Goal: Find contact information: Obtain details needed to contact an individual or organization

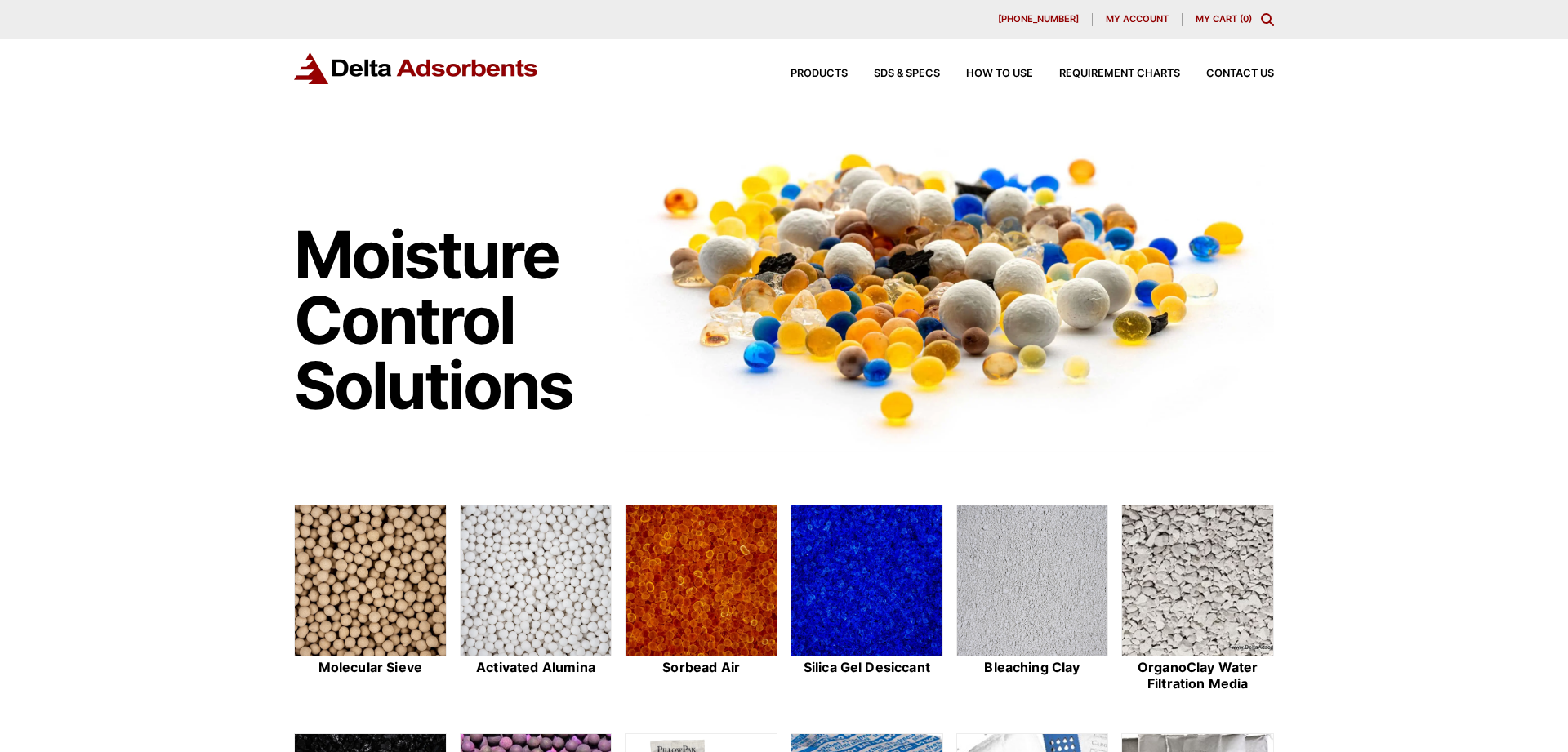
click at [1257, 68] on div "Products SDS & SPECS How to Use Requirement Charts Contact Us" at bounding box center [1018, 74] width 522 height 24
click at [1233, 68] on div "Products SDS & SPECS How to Use Requirement Charts Contact Us" at bounding box center [1018, 74] width 522 height 24
click at [542, 558] on img at bounding box center [536, 581] width 151 height 152
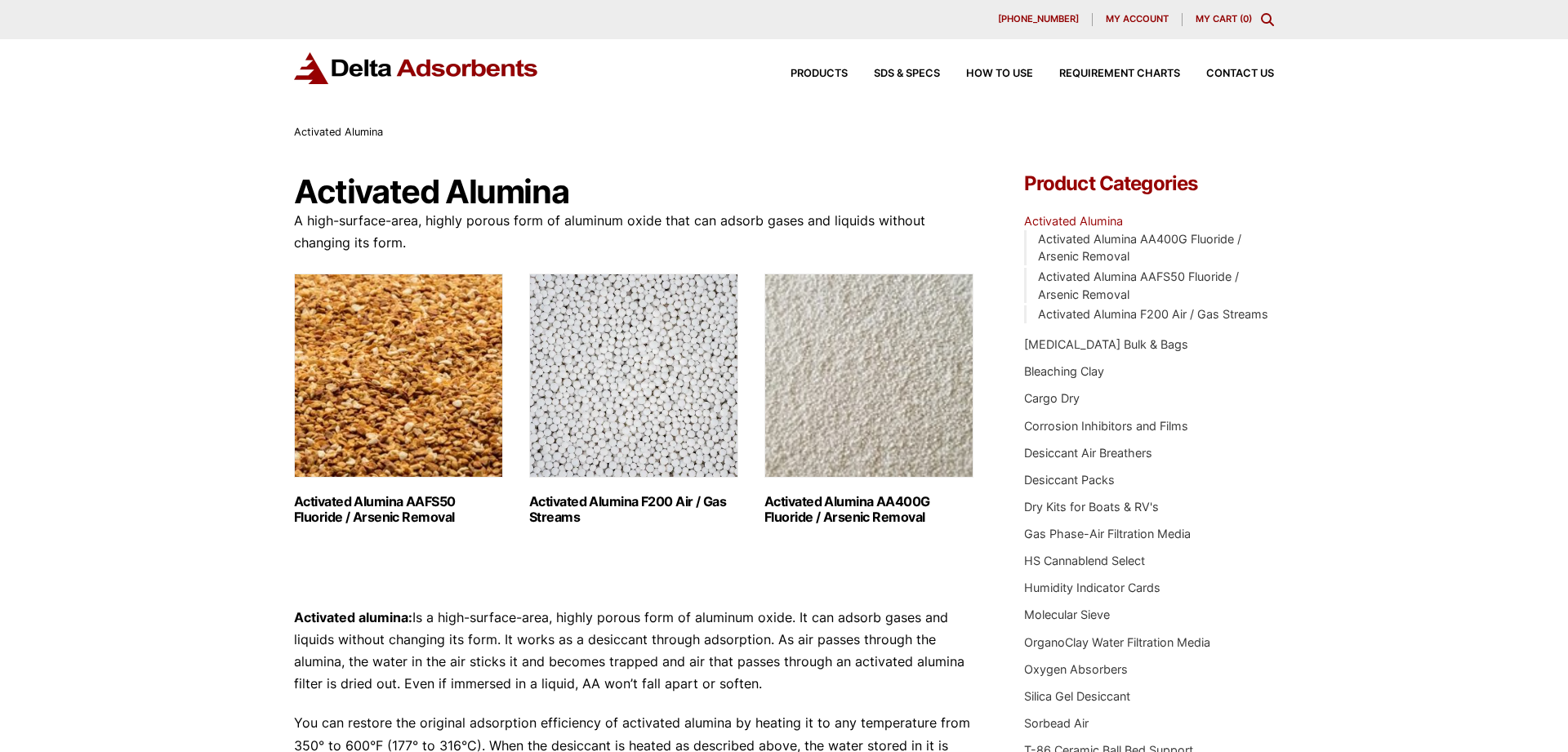
click at [628, 423] on img "Visit product category Activated Alumina F200 Air / Gas Streams" at bounding box center [634, 375] width 209 height 204
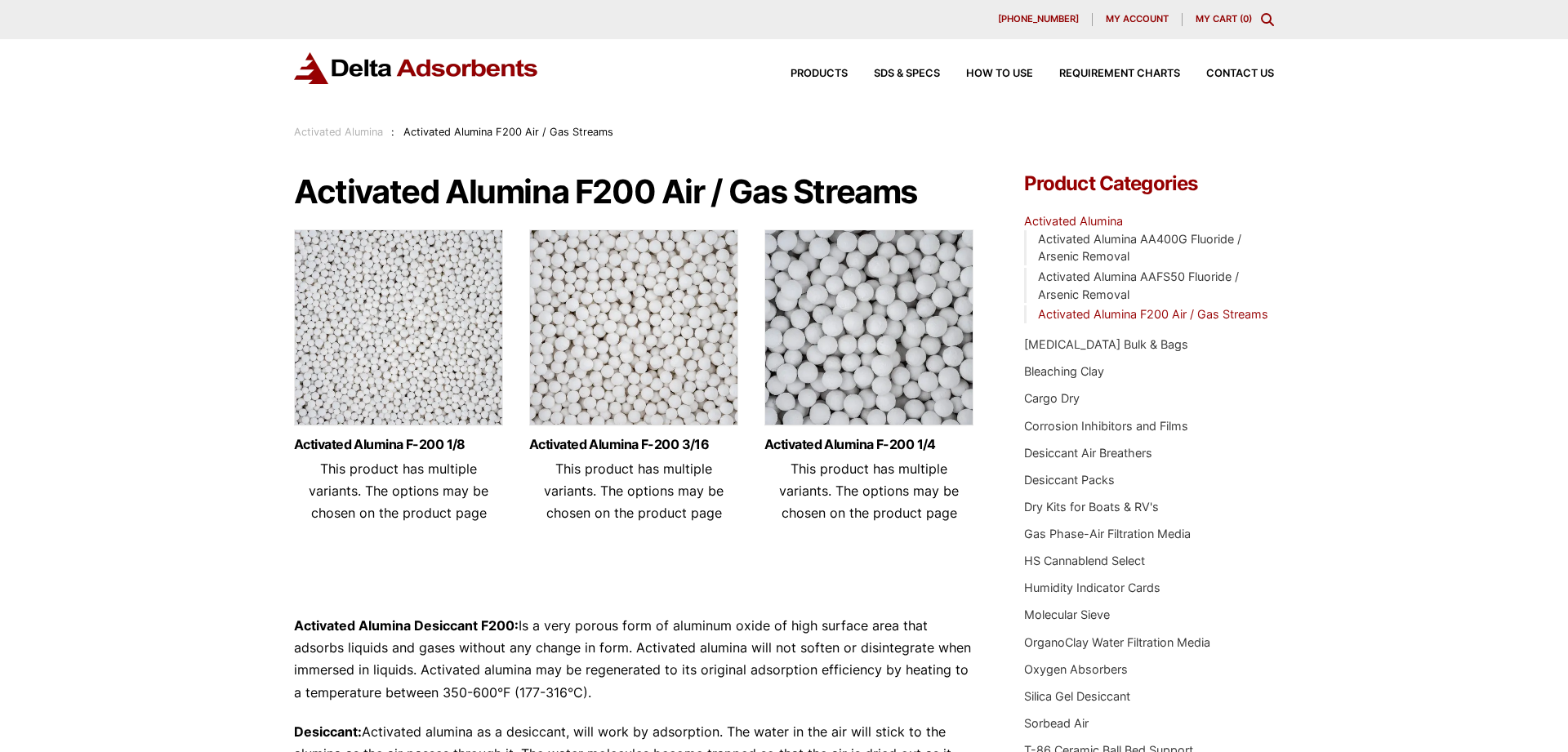
click at [618, 332] on img at bounding box center [634, 331] width 209 height 204
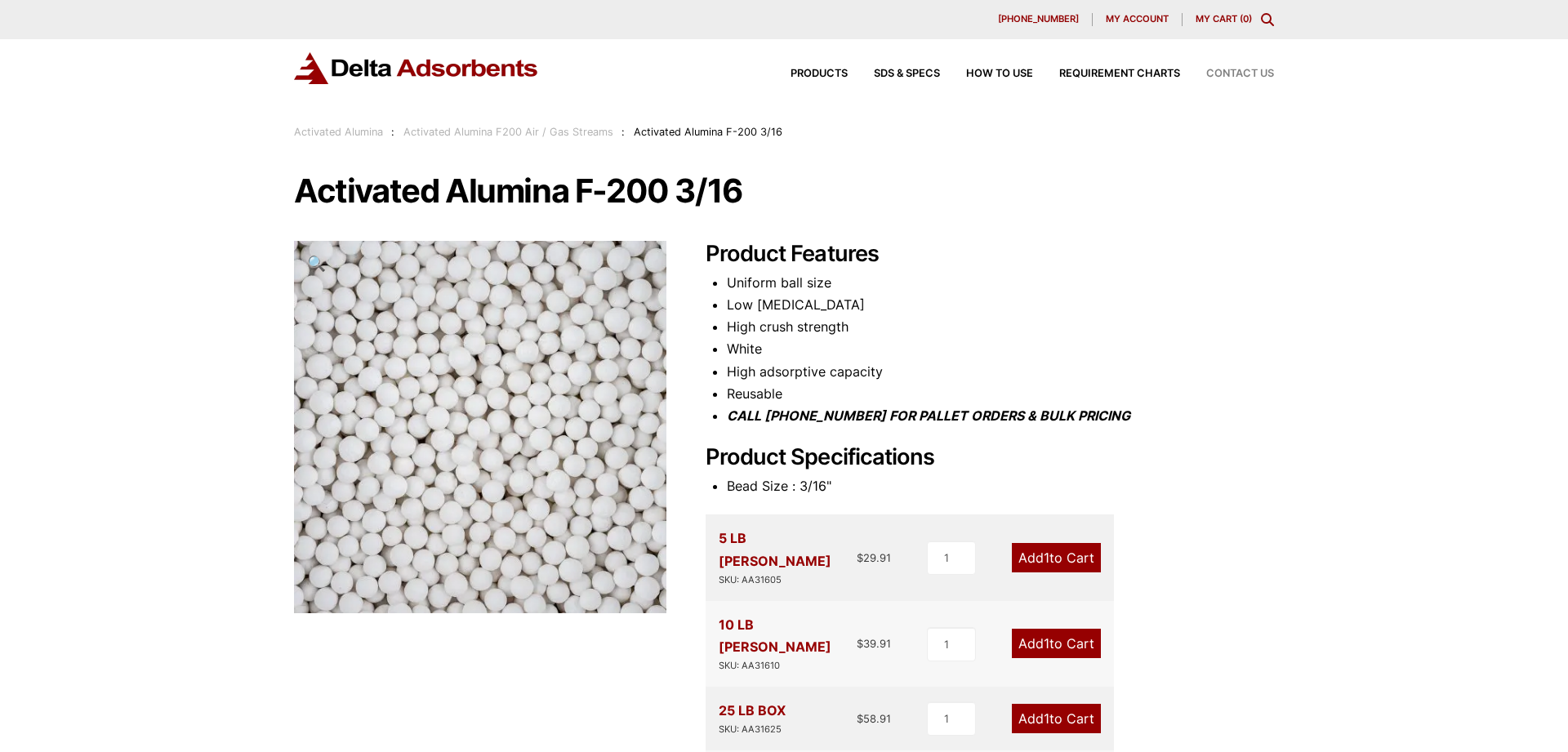
click at [1243, 69] on span "Contact Us" at bounding box center [1240, 73] width 68 height 10
click at [1241, 68] on div "Products SDS & SPECS How to Use Requirement Charts Contact Us" at bounding box center [1018, 74] width 522 height 24
click at [1232, 79] on span "Contact Us" at bounding box center [1240, 73] width 68 height 10
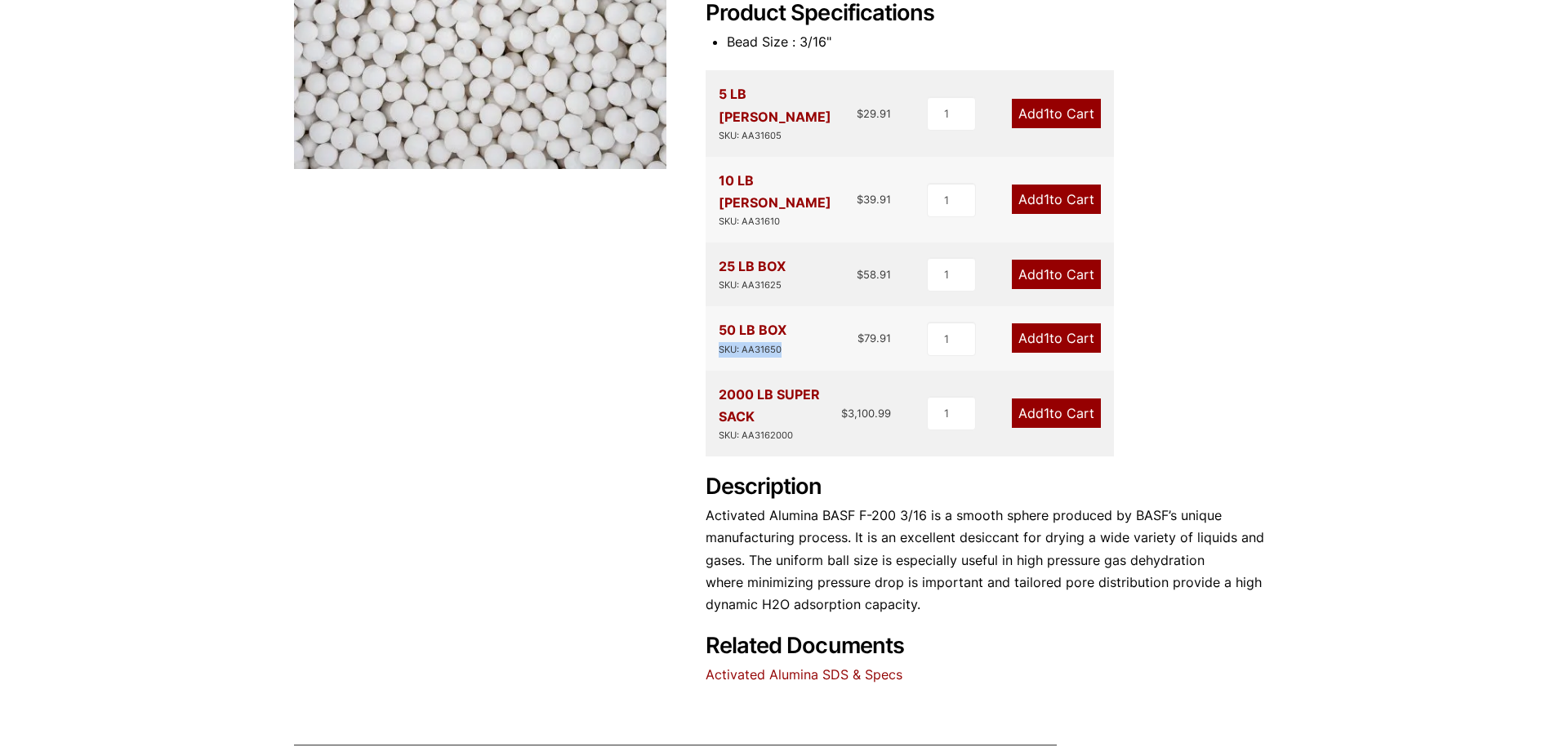
drag, startPoint x: 719, startPoint y: 303, endPoint x: 777, endPoint y: 305, distance: 58.0
click at [780, 342] on div "SKU: AA31650" at bounding box center [752, 350] width 68 height 15
copy div "SKU: AA31650"
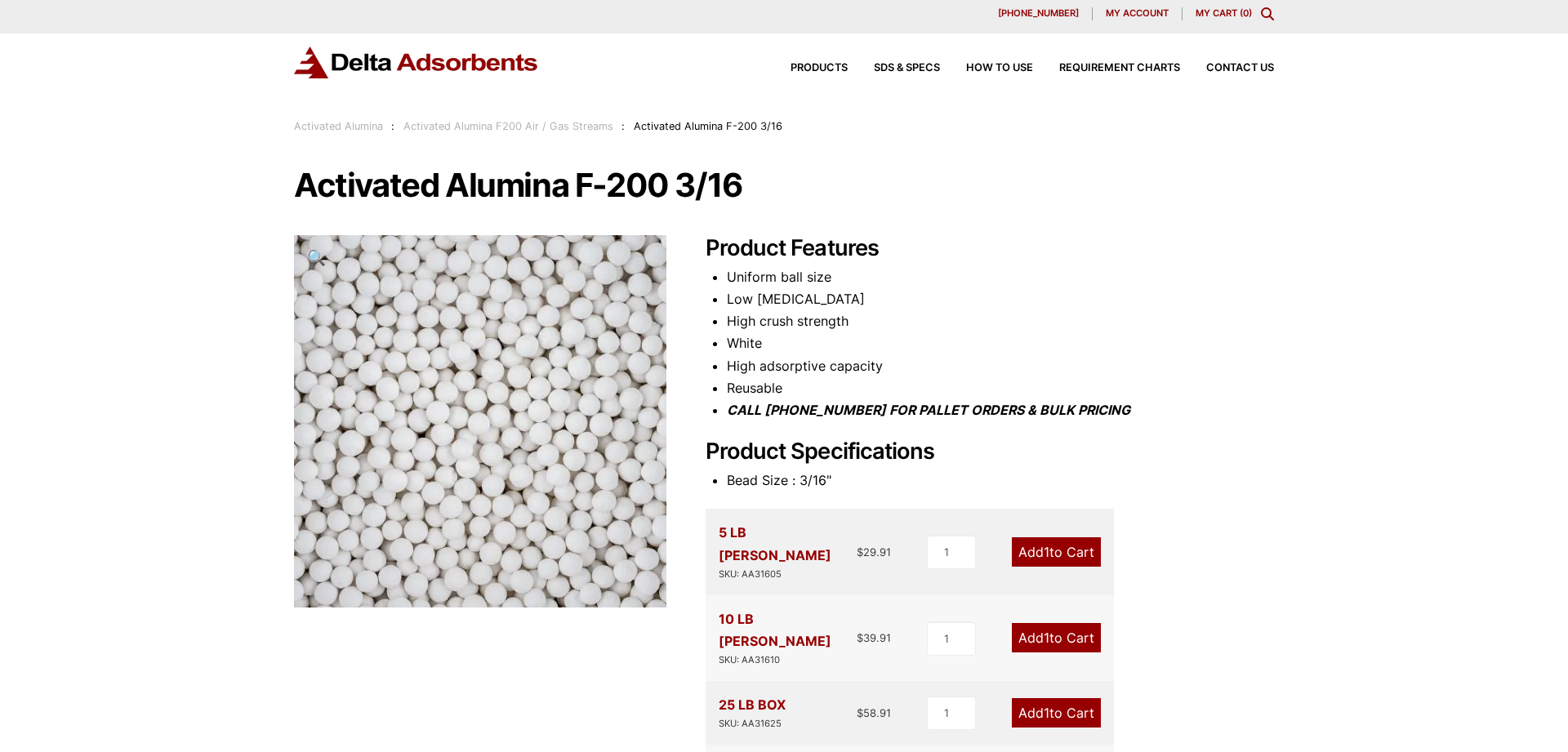
scroll to position [0, 0]
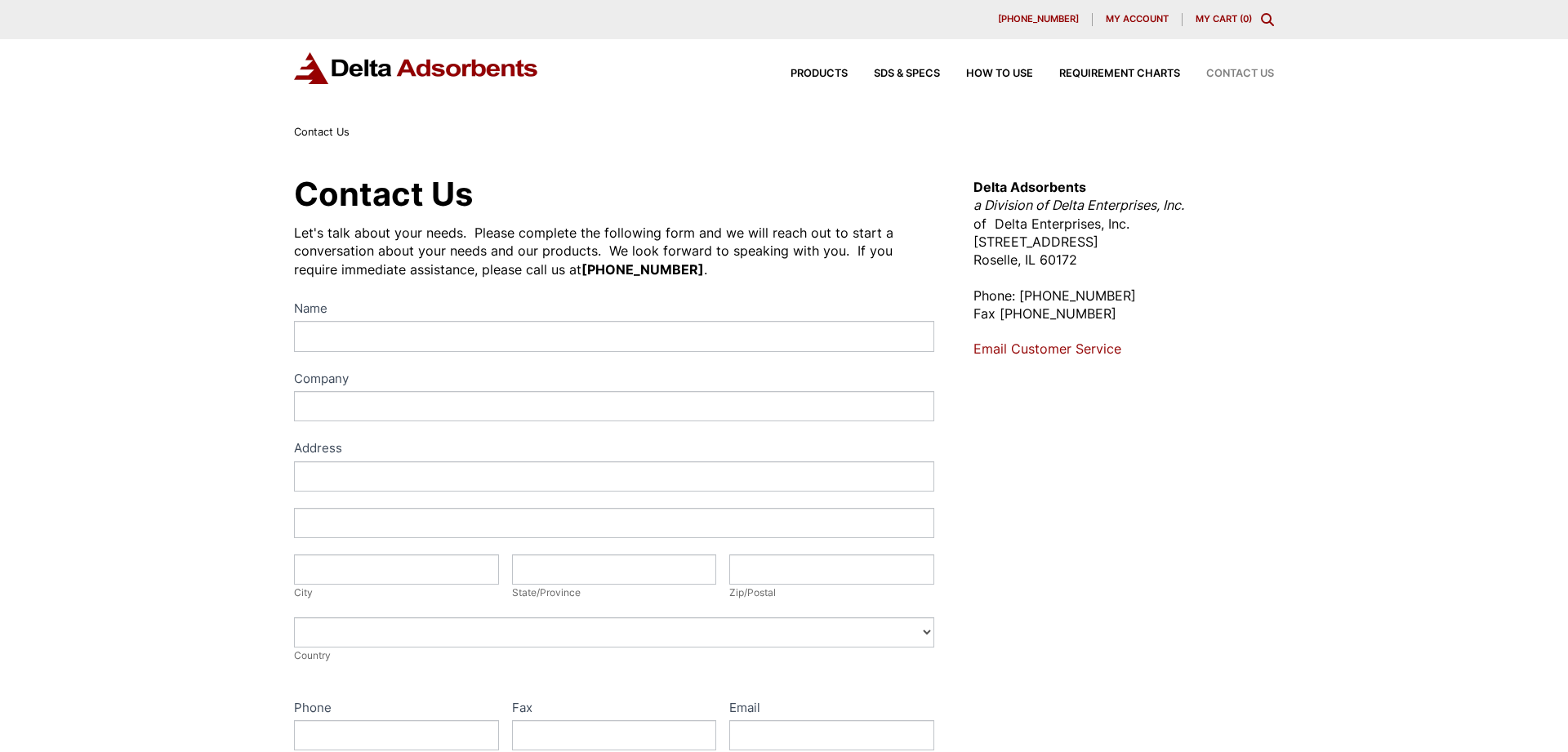
click at [1033, 348] on link "Email Customer Service" at bounding box center [1046, 348] width 148 height 16
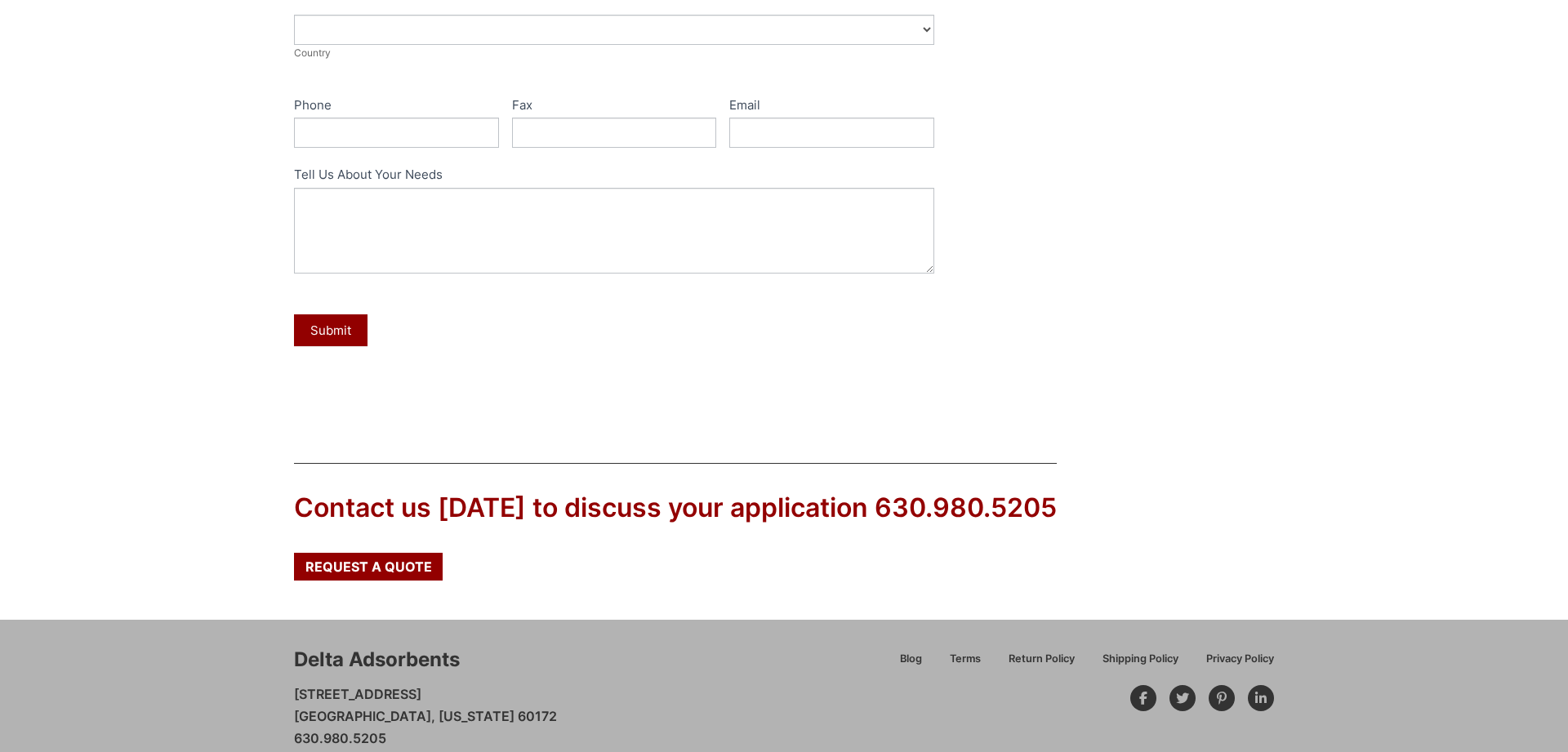
scroll to position [649, 0]
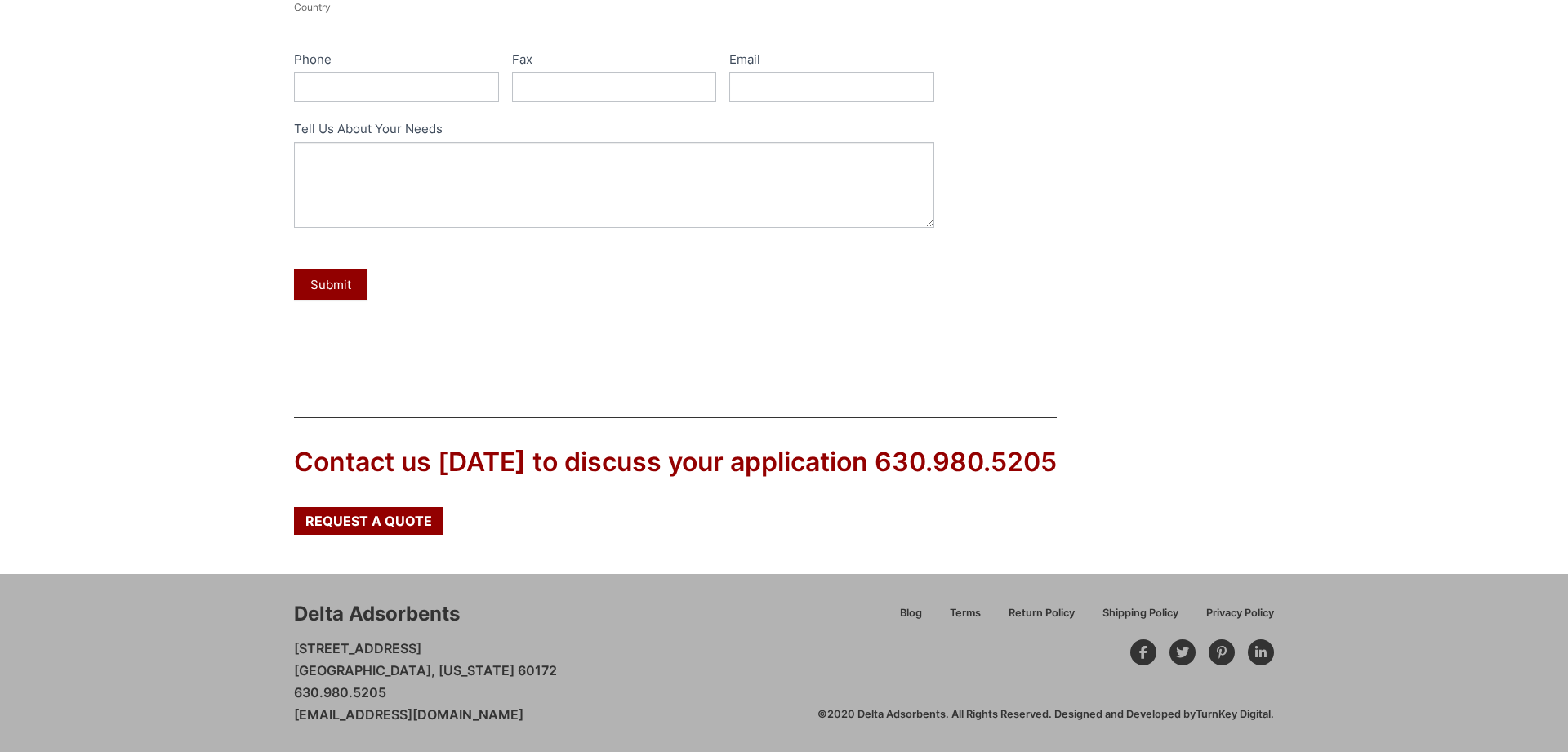
drag, startPoint x: 294, startPoint y: 605, endPoint x: 478, endPoint y: 603, distance: 184.0
click at [478, 603] on div "Delta Adsorbents 28 Congress Circle W. Roselle, Illinois 60172 630.980.5205 cus…" at bounding box center [556, 662] width 523 height 126
drag, startPoint x: 478, startPoint y: 603, endPoint x: 290, endPoint y: 620, distance: 188.8
click at [290, 620] on div "Delta Adsorbents 28 Congress Circle W. Roselle, Illinois 60172 630.980.5205 cus…" at bounding box center [784, 662] width 1568 height 178
drag, startPoint x: 454, startPoint y: 611, endPoint x: 485, endPoint y: 614, distance: 31.1
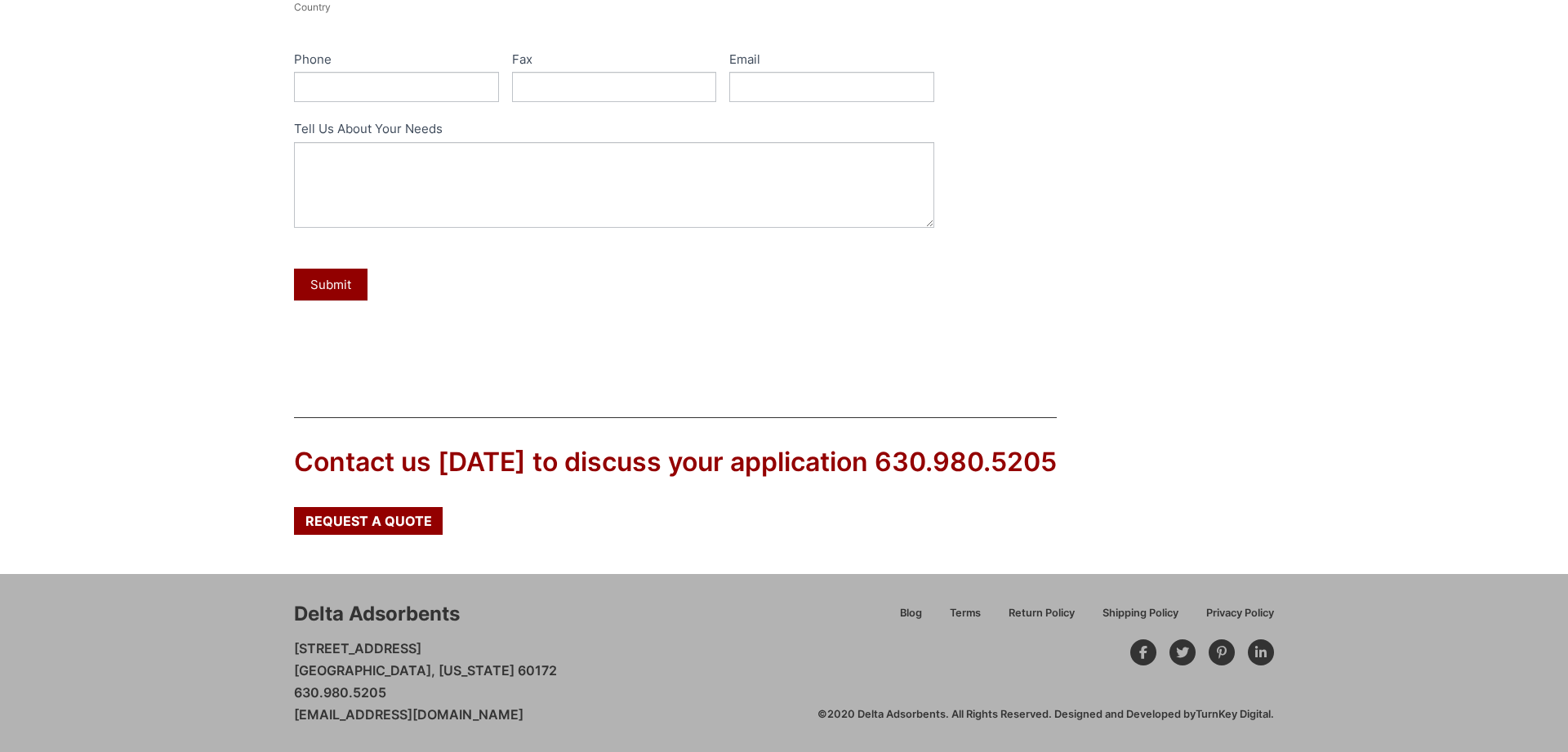
click at [485, 614] on div "Delta Adsorbents 28 Congress Circle W. Roselle, Illinois 60172 630.980.5205 cus…" at bounding box center [556, 662] width 523 height 126
click at [463, 612] on div "Delta Adsorbents 28 Congress Circle W. Roselle, Illinois 60172 630.980.5205 cus…" at bounding box center [556, 662] width 523 height 126
drag, startPoint x: 459, startPoint y: 611, endPoint x: 287, endPoint y: 614, distance: 172.0
click at [287, 614] on div "Delta Adsorbents 28 Congress Circle W. Roselle, Illinois 60172 630.980.5205 cus…" at bounding box center [784, 662] width 1568 height 178
copy div "Delta Adsorbents"
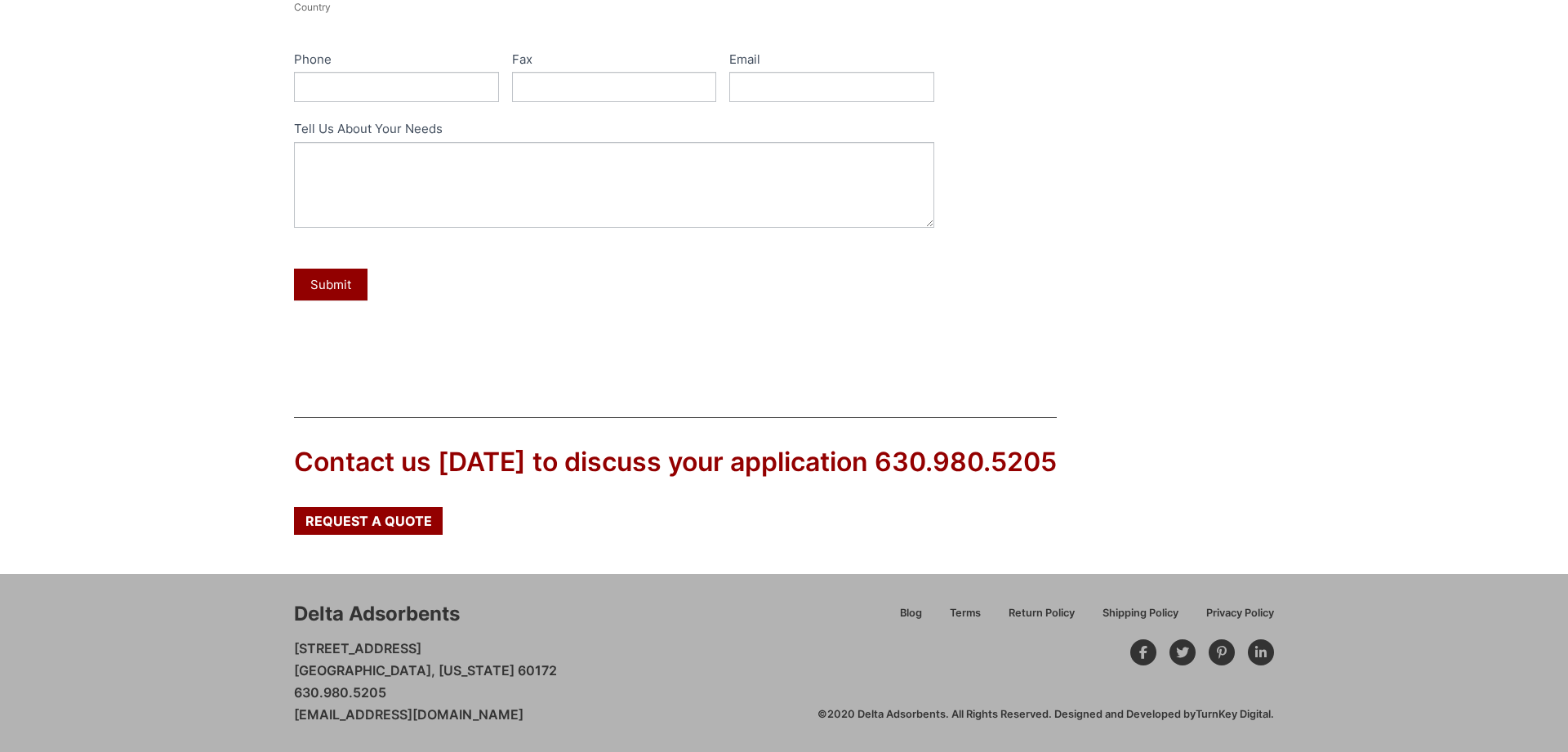
click at [558, 624] on div "Delta Adsorbents 28 Congress Circle W. Roselle, Illinois 60172 630.980.5205 cus…" at bounding box center [556, 662] width 523 height 126
